Goal: Task Accomplishment & Management: Manage account settings

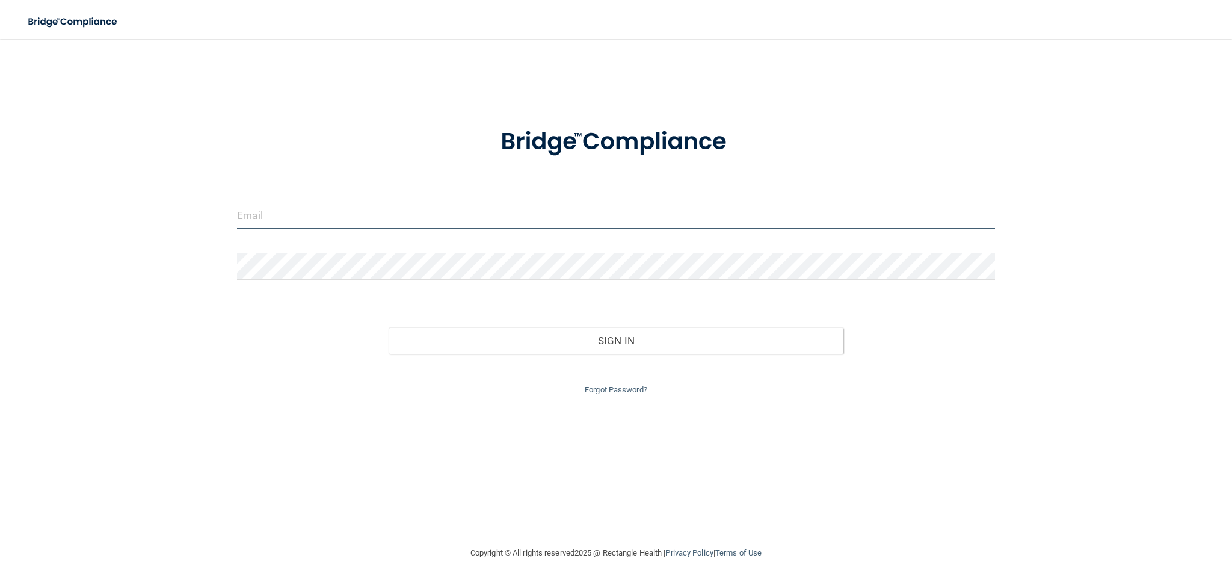
click at [476, 218] on input "email" at bounding box center [616, 215] width 758 height 27
type input "[PERSON_NAME][EMAIL_ADDRESS][DOMAIN_NAME]"
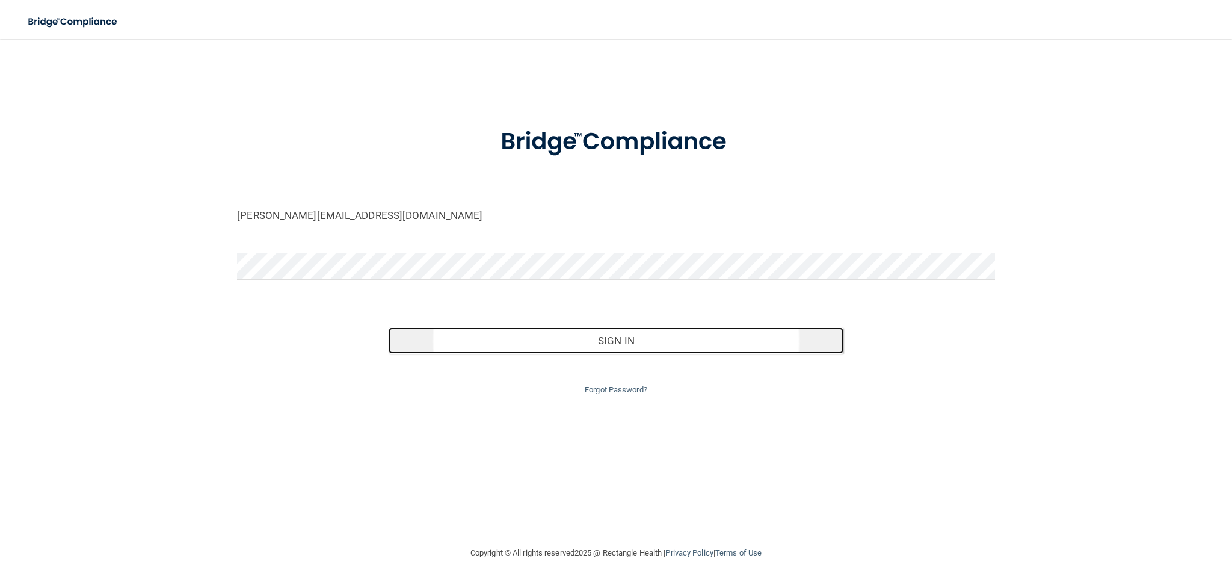
click at [571, 342] on button "Sign In" at bounding box center [616, 340] width 455 height 26
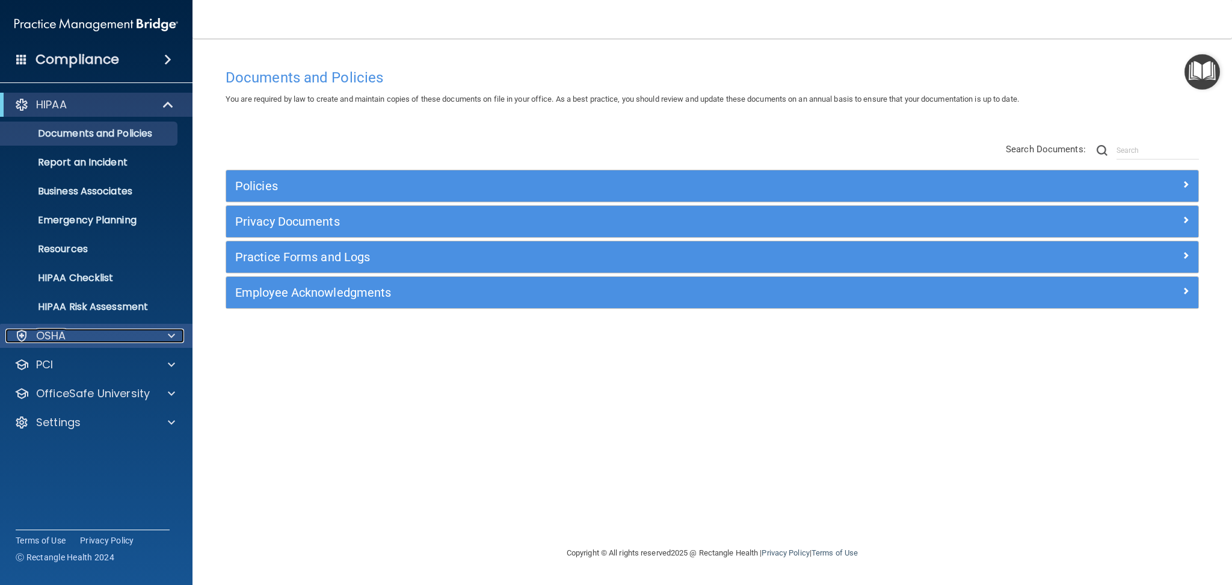
click at [88, 337] on div "OSHA" at bounding box center [79, 335] width 149 height 14
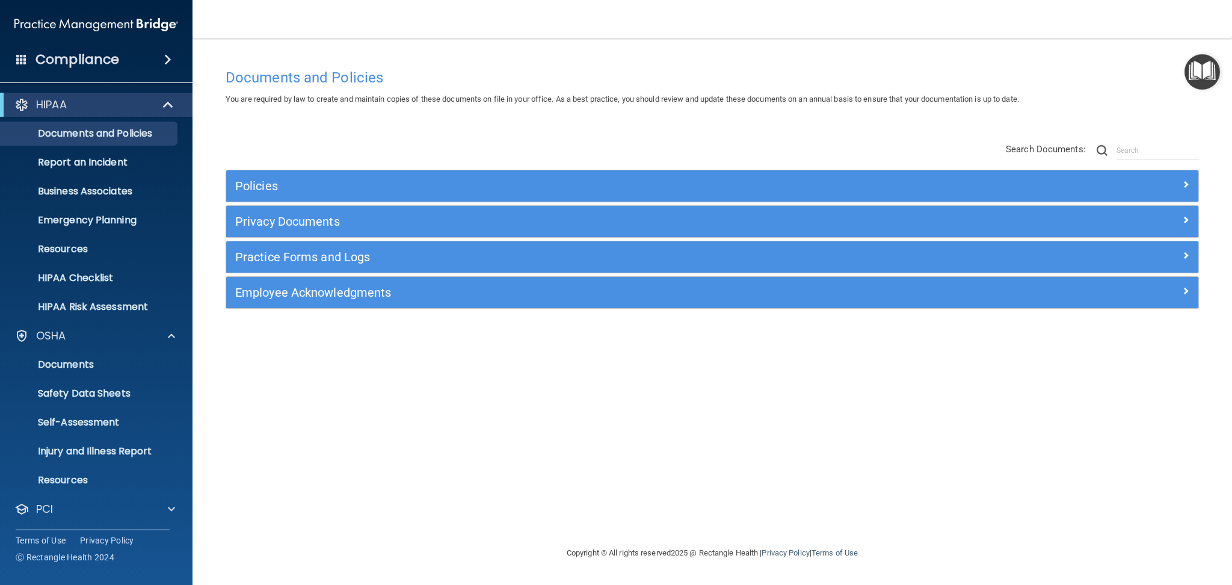
click at [342, 370] on div "Documents and Policies You are required by law to create and maintain copies of…" at bounding box center [712, 304] width 991 height 483
click at [43, 505] on p "PCI" at bounding box center [44, 509] width 17 height 14
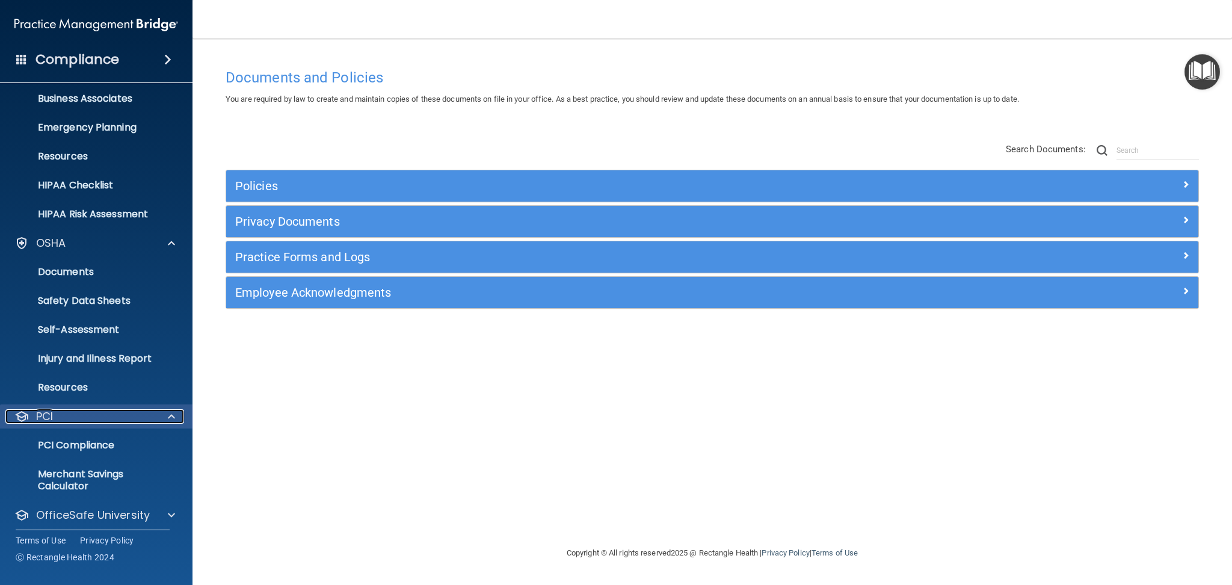
scroll to position [128, 0]
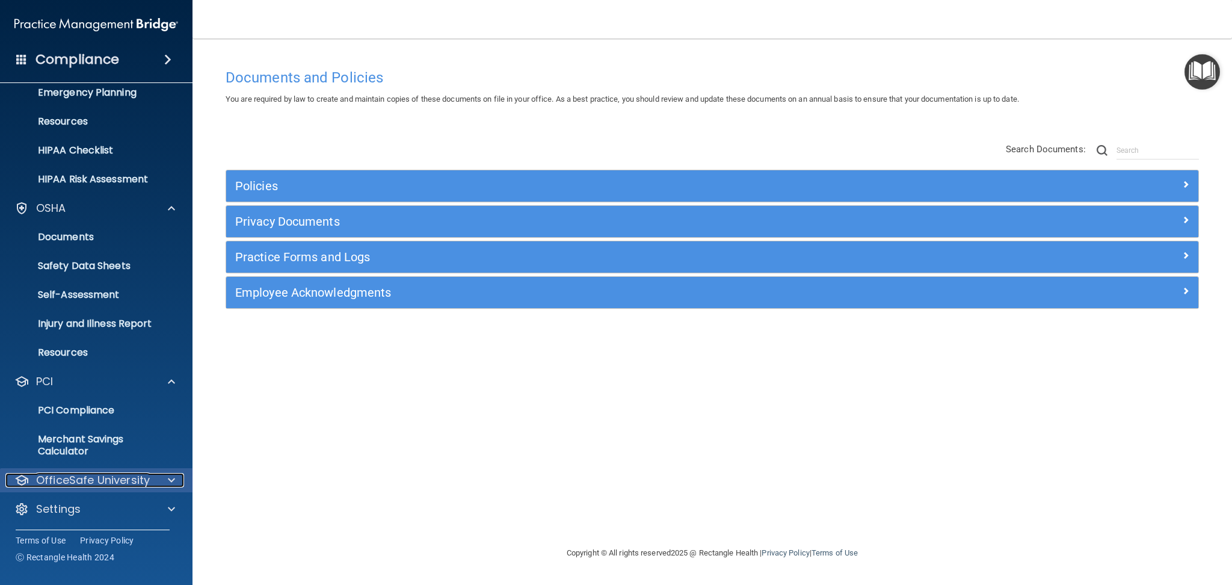
click at [75, 482] on p "OfficeSafe University" at bounding box center [93, 480] width 114 height 14
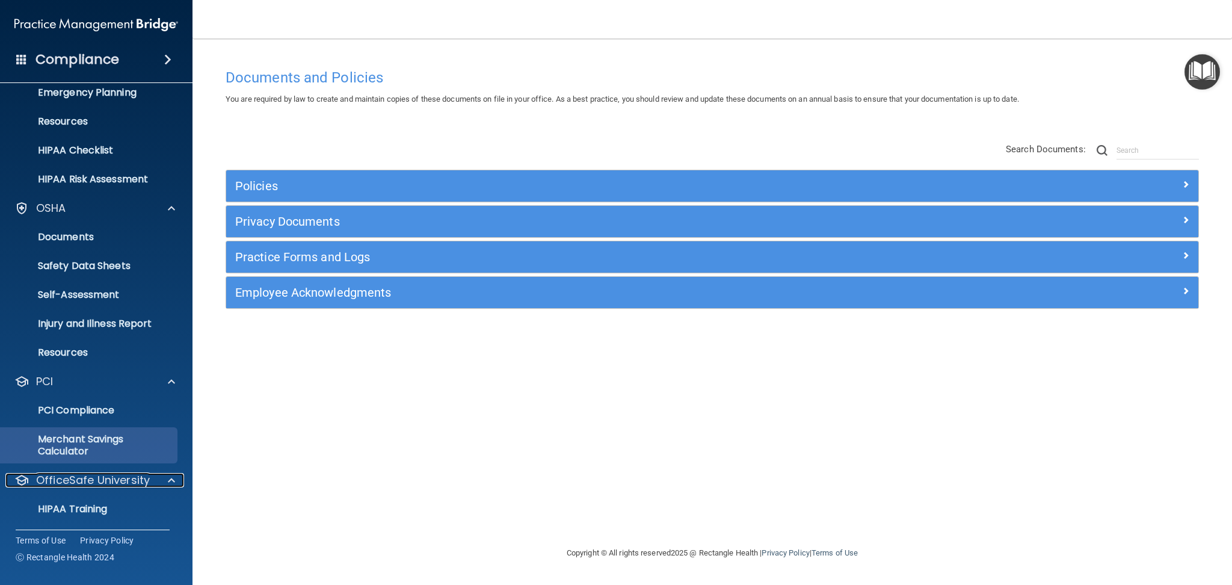
scroll to position [214, 0]
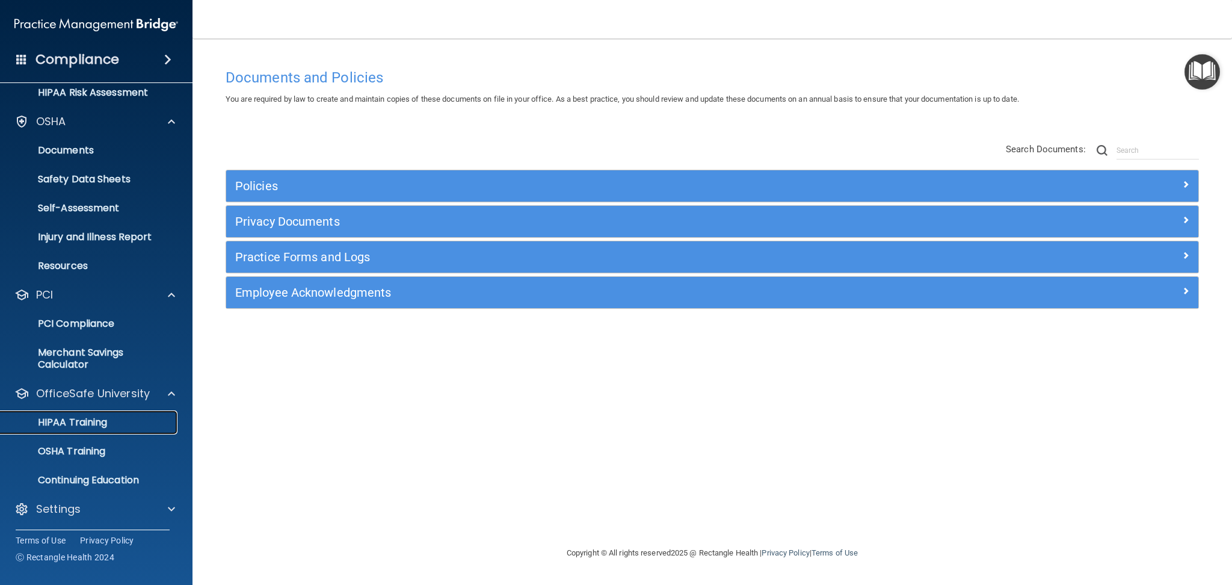
click at [62, 423] on p "HIPAA Training" at bounding box center [57, 422] width 99 height 12
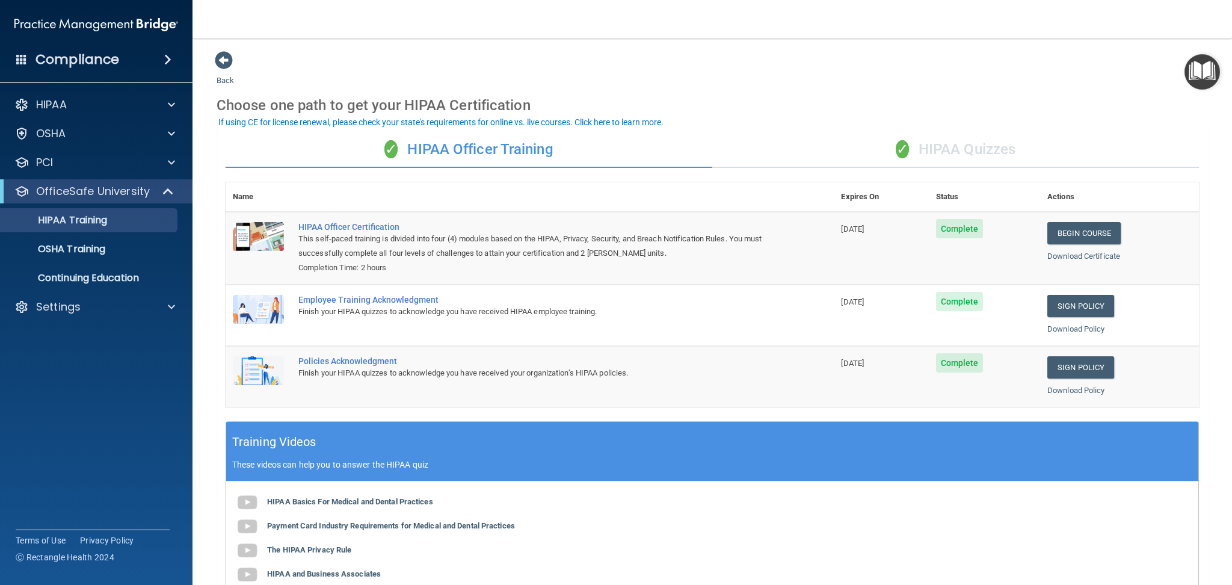
click at [983, 144] on div "✓ HIPAA Quizzes" at bounding box center [955, 150] width 487 height 36
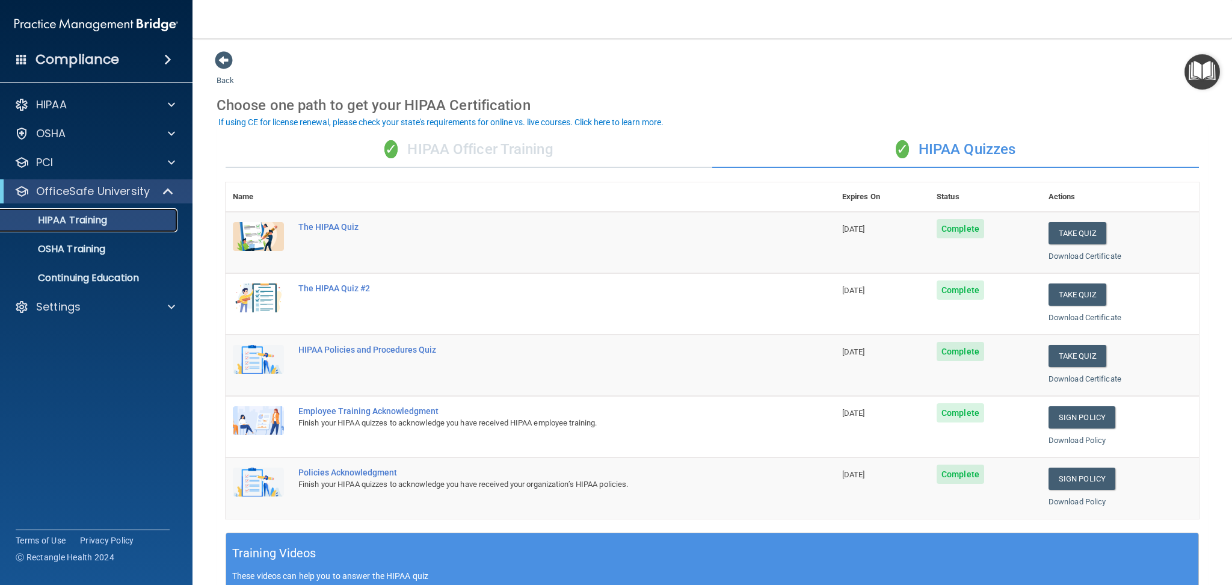
click at [85, 215] on p "HIPAA Training" at bounding box center [57, 220] width 99 height 12
click at [70, 248] on p "OSHA Training" at bounding box center [56, 249] width 97 height 12
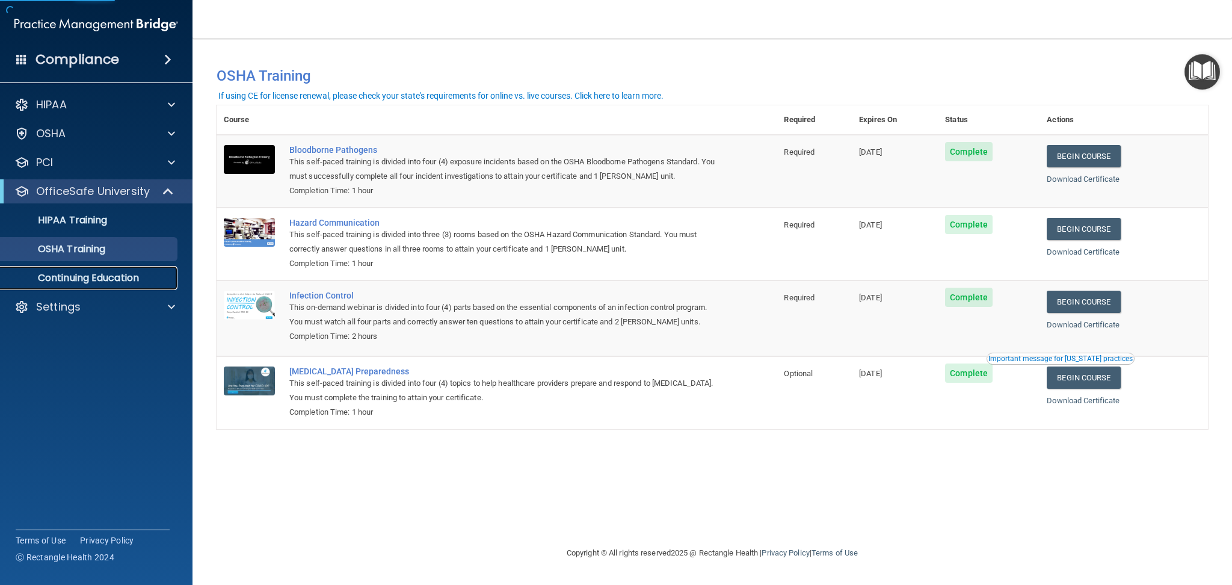
click at [88, 281] on p "Continuing Education" at bounding box center [90, 278] width 164 height 12
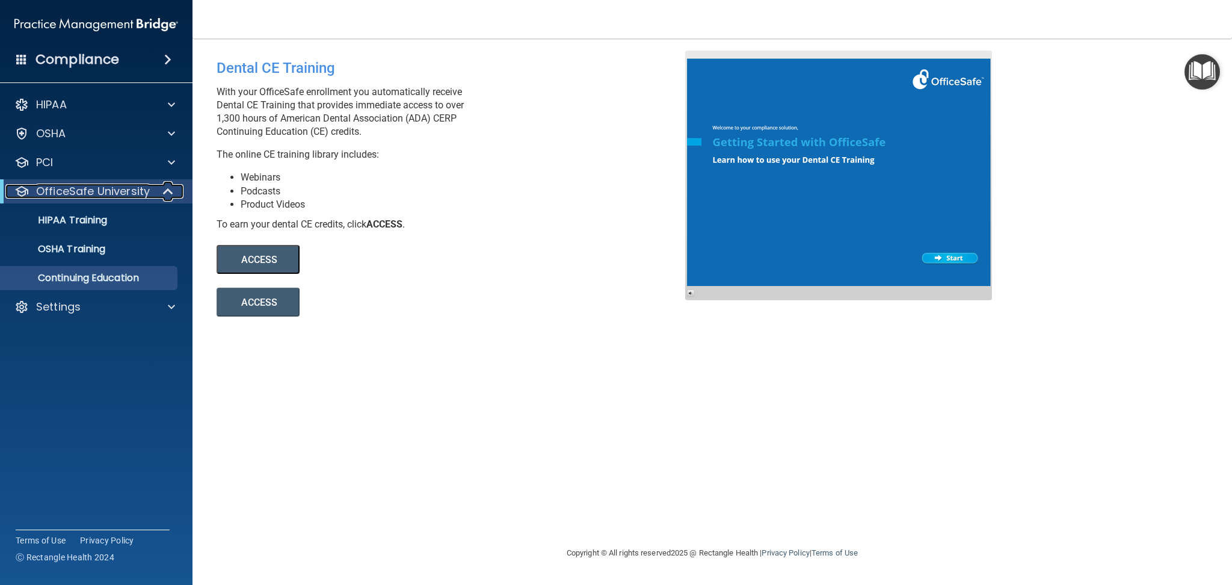
click at [61, 185] on p "OfficeSafe University" at bounding box center [93, 191] width 114 height 14
click at [51, 98] on p "HIPAA" at bounding box center [51, 104] width 31 height 14
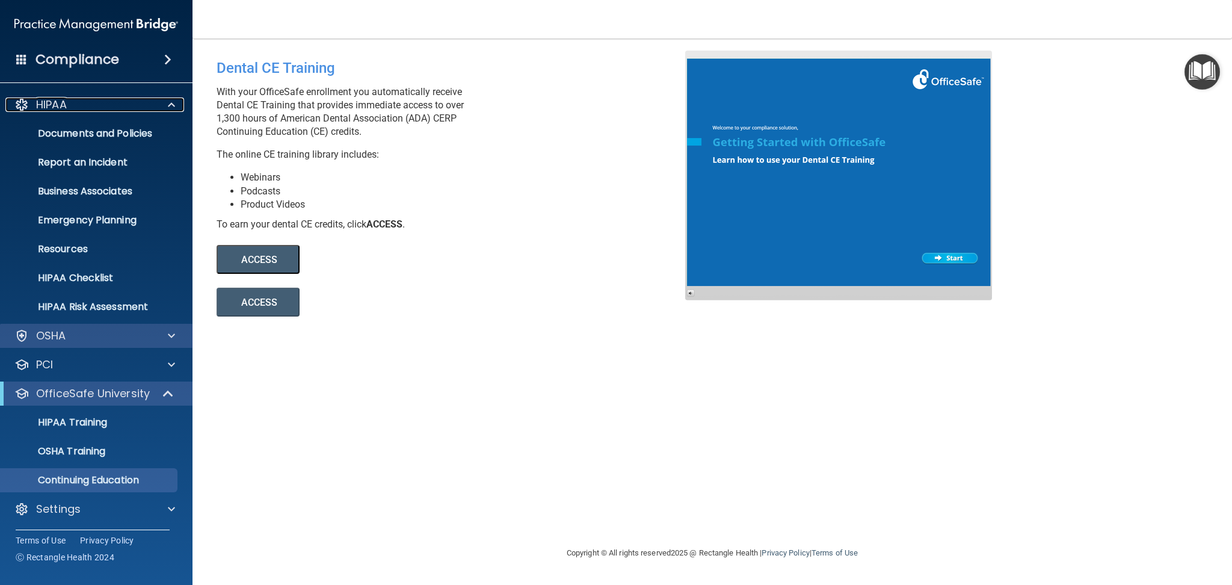
scroll to position [1, 0]
click at [78, 329] on div "OSHA" at bounding box center [79, 335] width 149 height 14
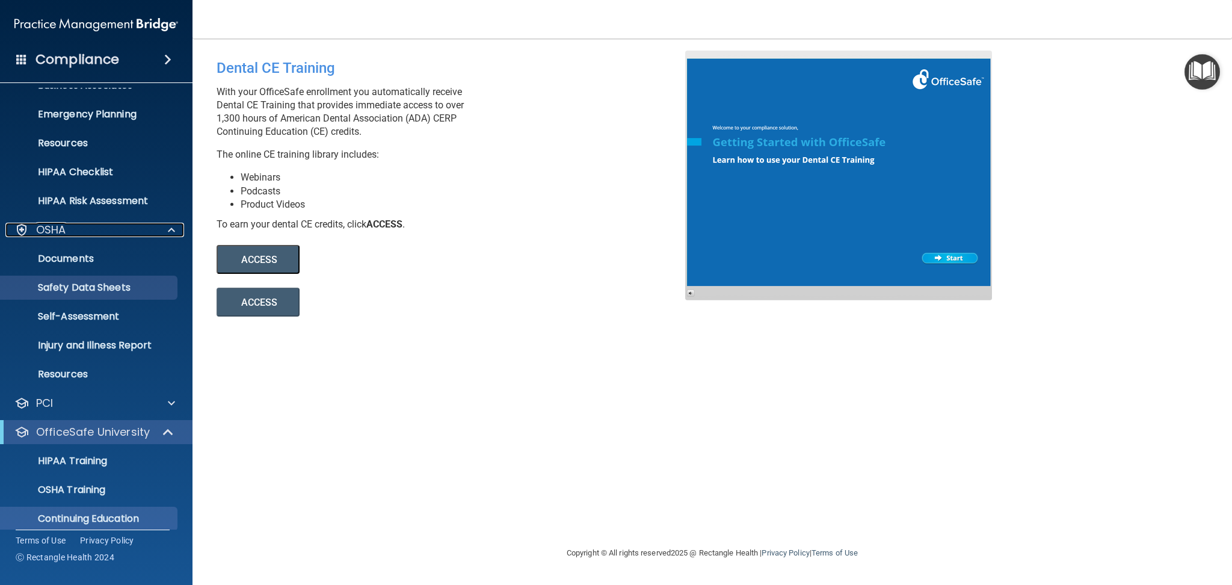
scroll to position [145, 0]
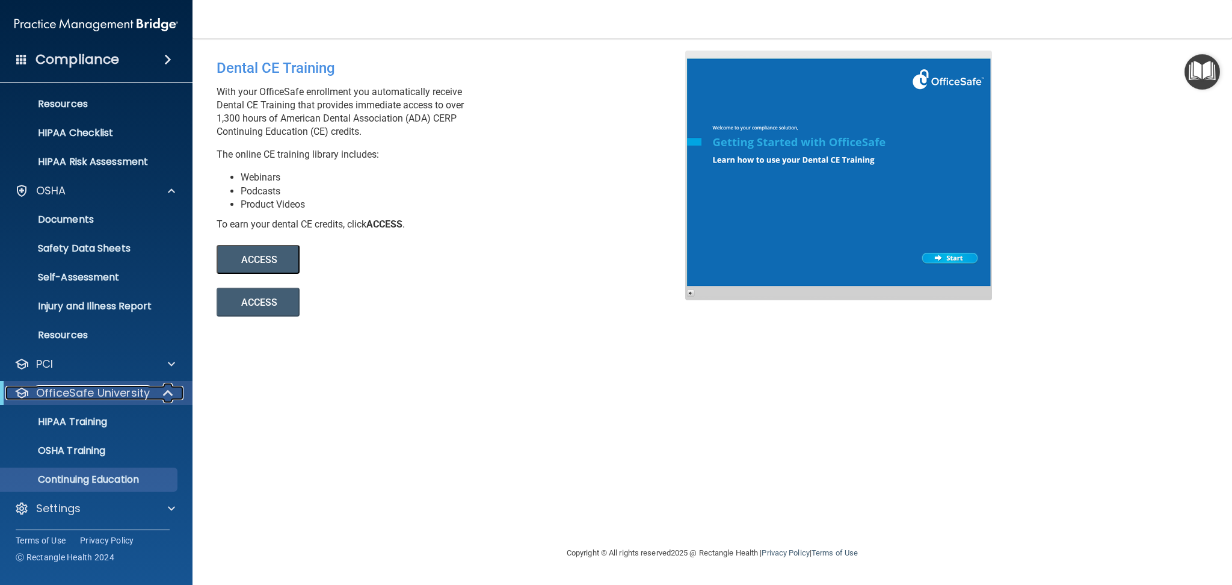
click at [69, 393] on p "OfficeSafe University" at bounding box center [93, 393] width 114 height 14
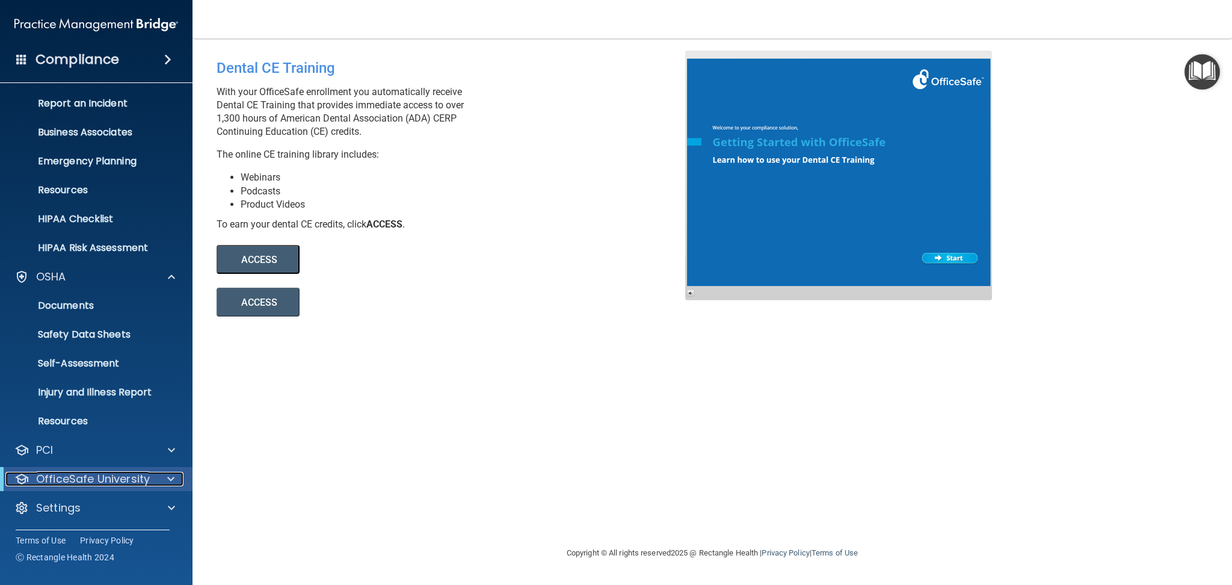
scroll to position [58, 0]
click at [90, 475] on p "OfficeSafe University" at bounding box center [93, 479] width 114 height 14
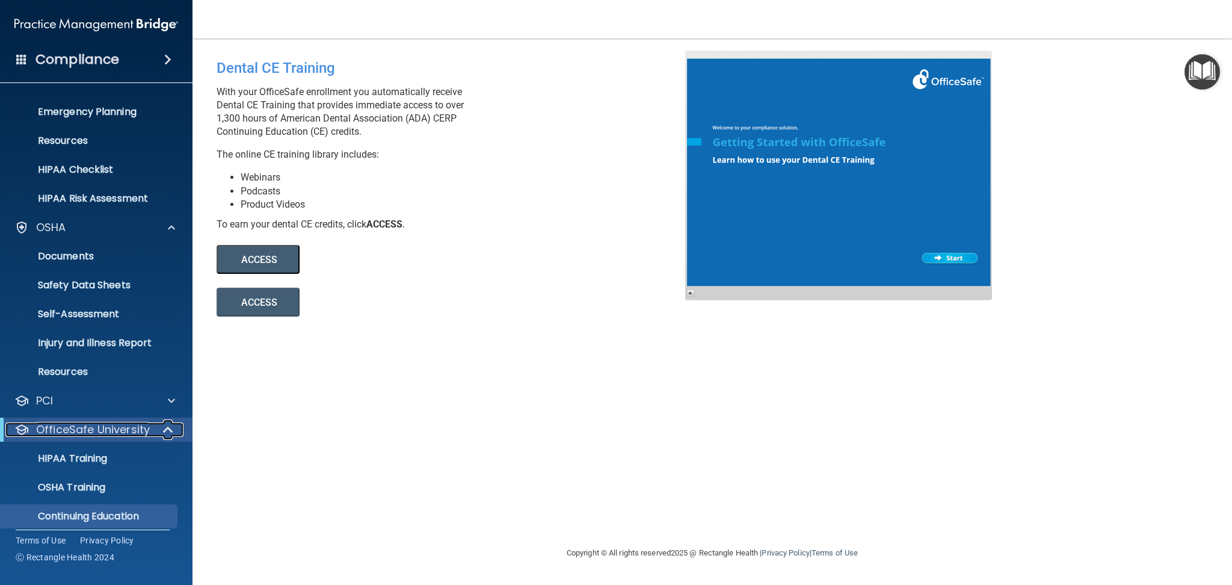
scroll to position [145, 0]
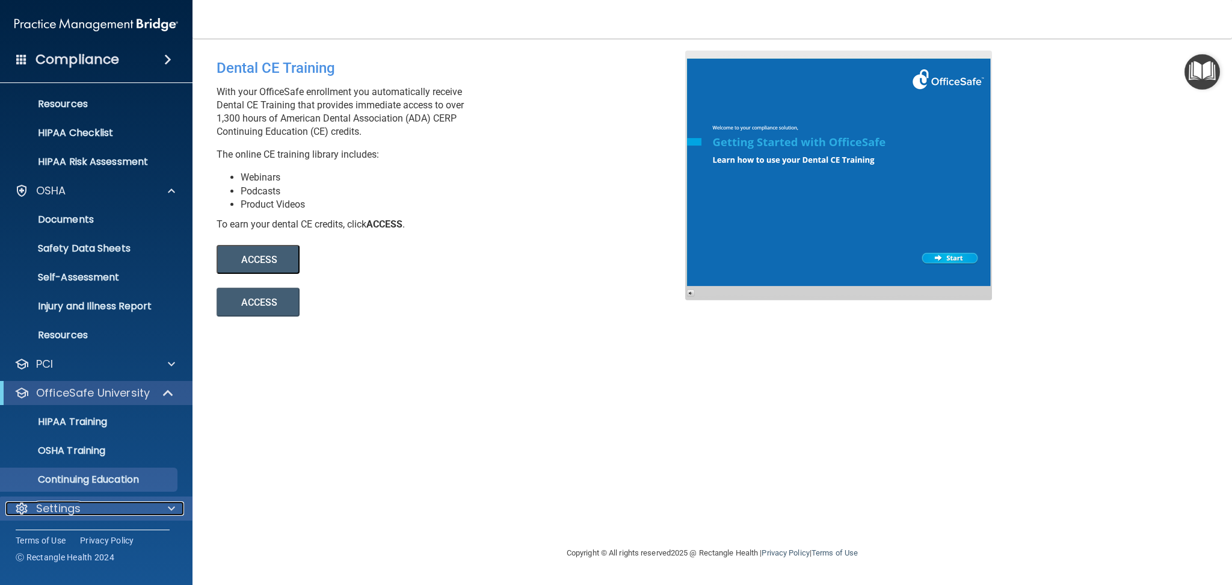
click at [55, 511] on p "Settings" at bounding box center [58, 508] width 45 height 14
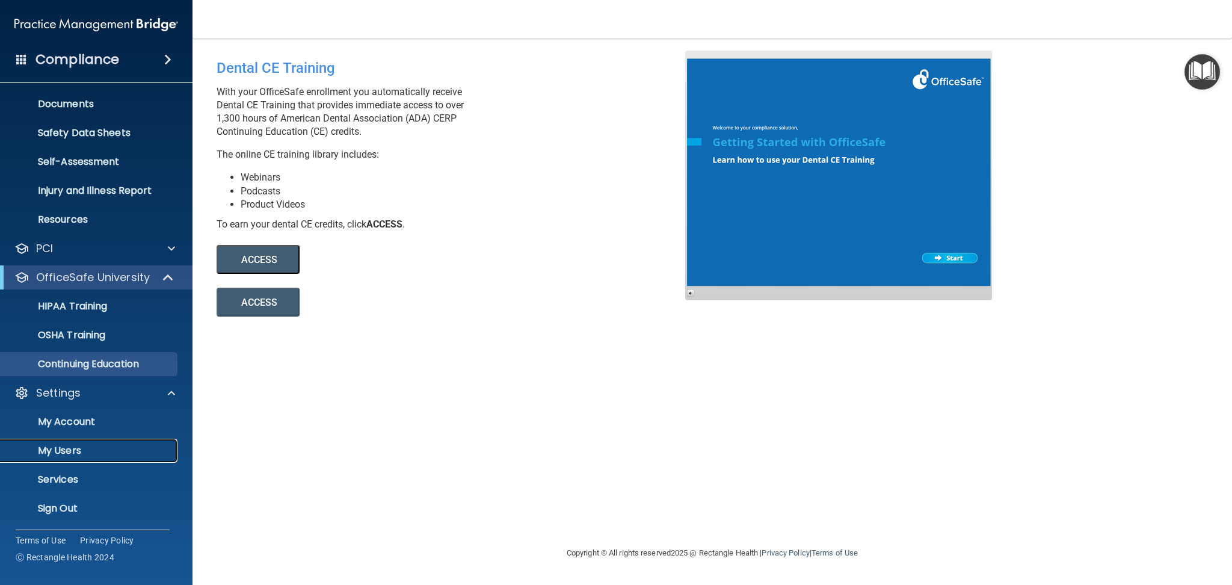
click at [49, 446] on p "My Users" at bounding box center [90, 450] width 164 height 12
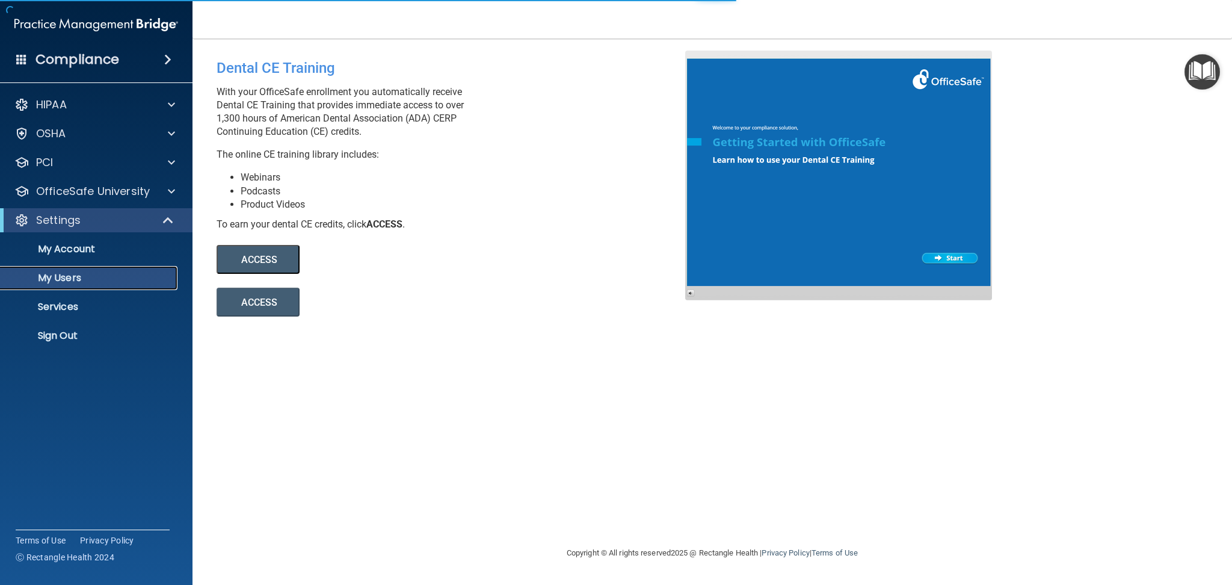
select select "20"
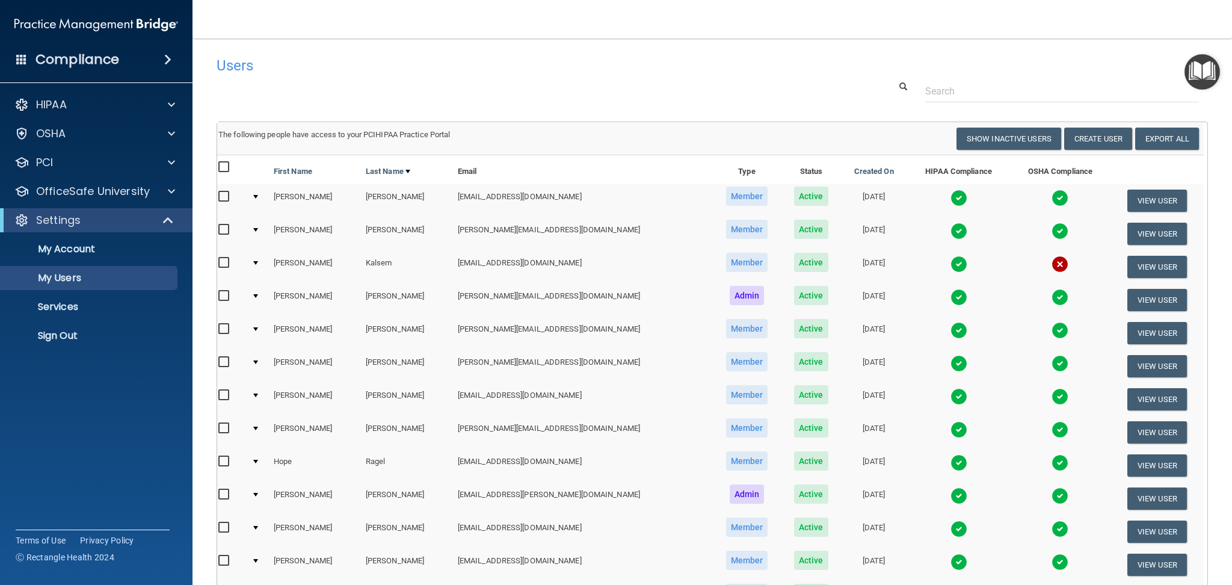
click at [805, 72] on div "Users" at bounding box center [712, 65] width 1009 height 29
click at [84, 60] on h4 "Compliance" at bounding box center [77, 59] width 84 height 17
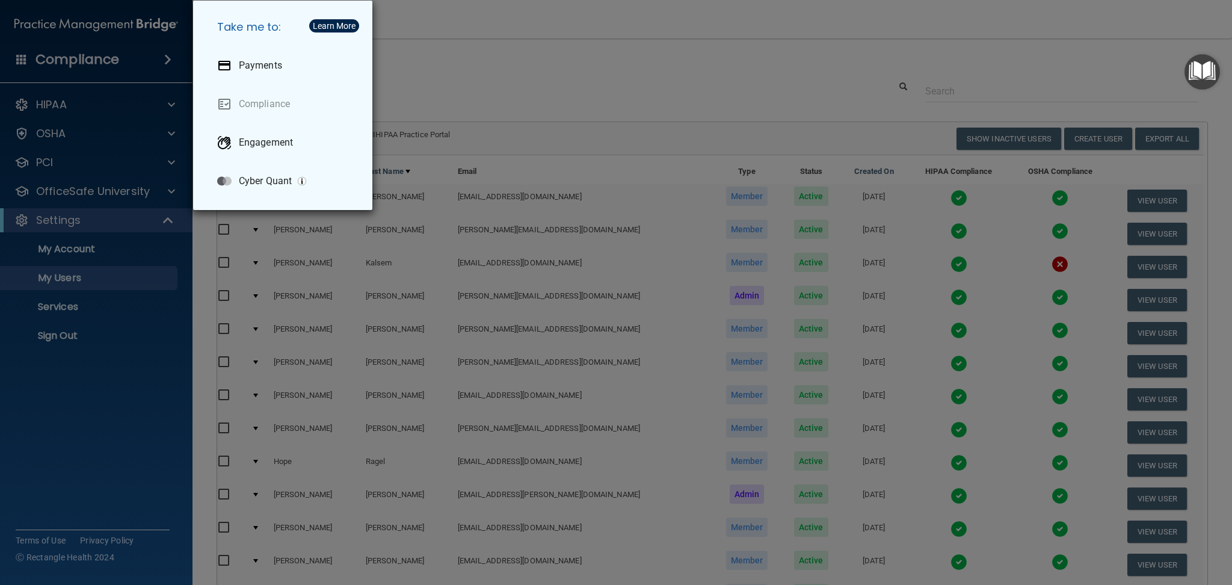
click at [489, 59] on div "Take me to: Payments Compliance Engagement Cyber Quant" at bounding box center [616, 292] width 1232 height 585
